Goal: Check status: Check status

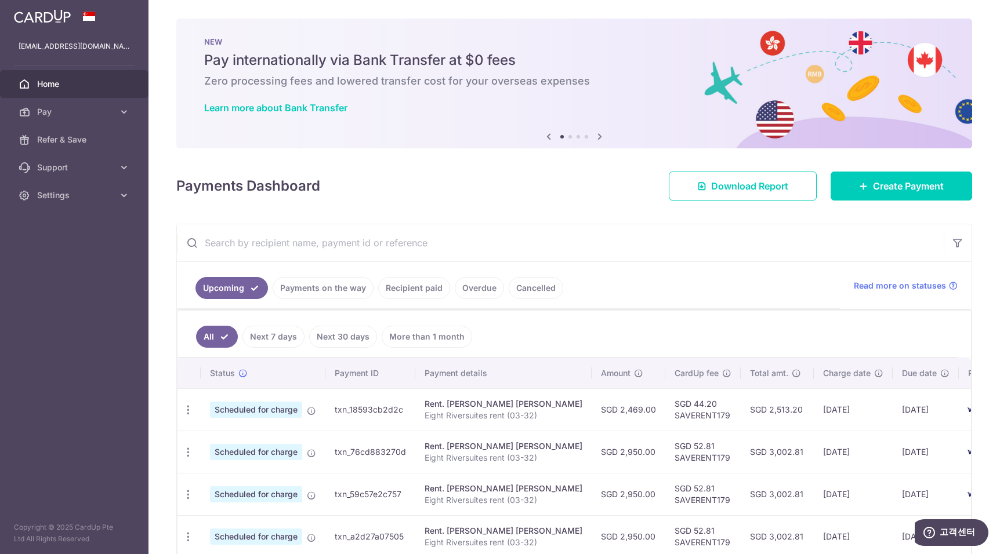
click at [591, 412] on td "SGD 2,469.00" at bounding box center [628, 409] width 74 height 42
click at [609, 414] on td "SGD 2,469.00" at bounding box center [628, 409] width 74 height 42
click at [615, 404] on td "SGD 2,469.00" at bounding box center [628, 409] width 74 height 42
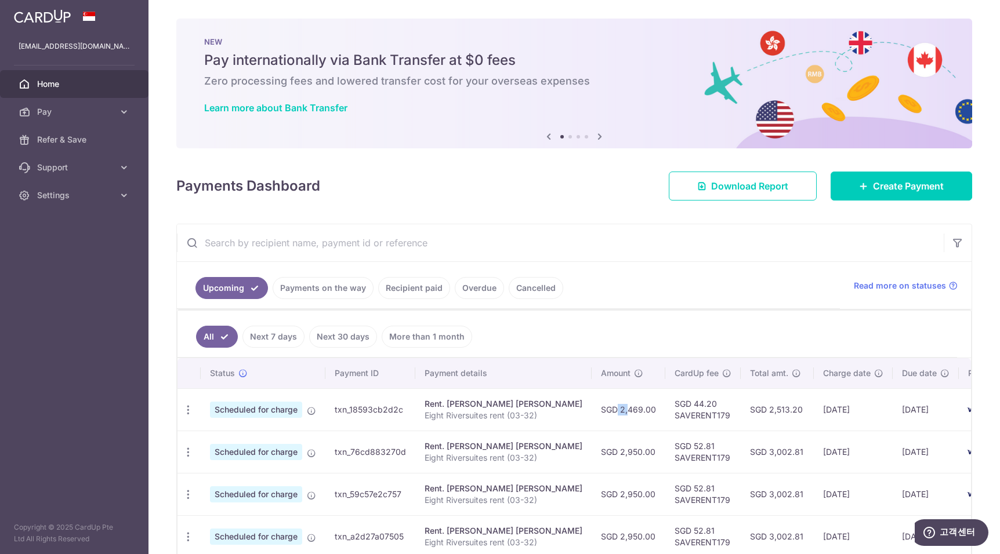
click at [615, 404] on td "SGD 2,469.00" at bounding box center [628, 409] width 74 height 42
click at [613, 413] on td "SGD 2,469.00" at bounding box center [628, 409] width 74 height 42
click at [610, 423] on td "SGD 2,469.00" at bounding box center [628, 409] width 74 height 42
